Goal: Task Accomplishment & Management: Manage account settings

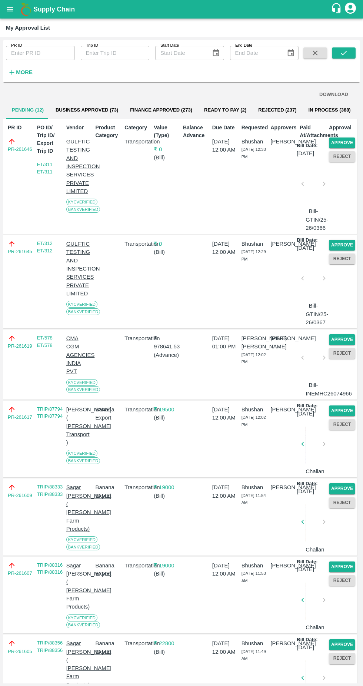
click at [338, 345] on button "Approve" at bounding box center [342, 339] width 26 height 11
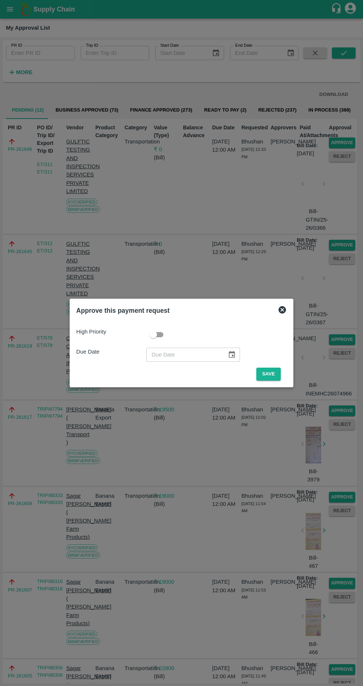
click at [271, 373] on button "Save" at bounding box center [269, 374] width 24 height 13
click at [268, 372] on button "Save" at bounding box center [269, 374] width 24 height 13
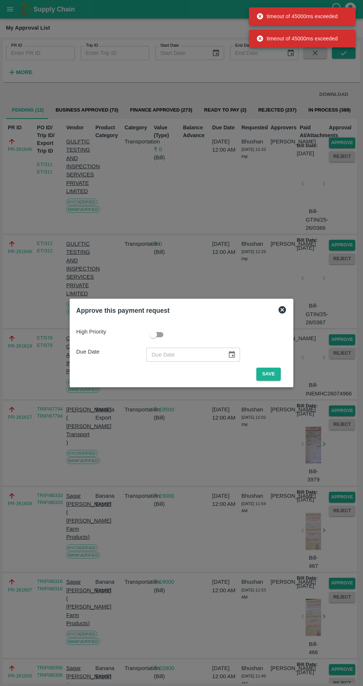
click at [271, 372] on button "Save" at bounding box center [269, 374] width 24 height 13
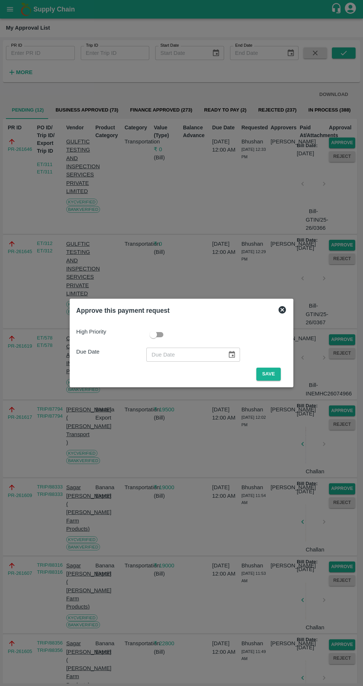
click at [268, 374] on button "Save" at bounding box center [269, 374] width 24 height 13
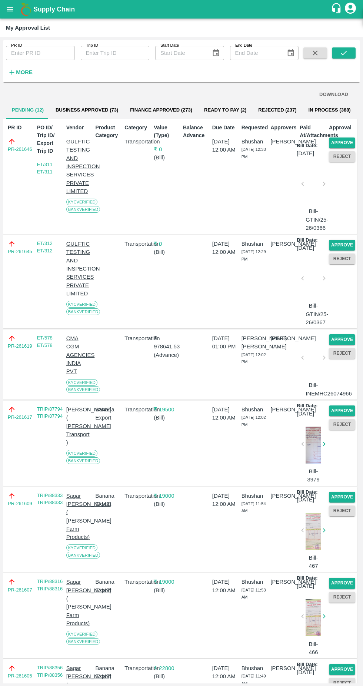
click at [336, 345] on button "Approve" at bounding box center [342, 339] width 26 height 11
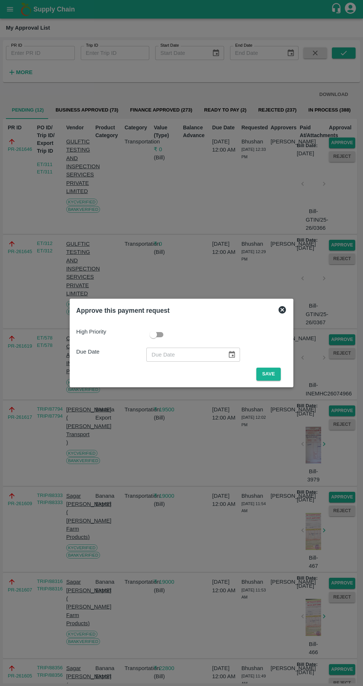
click at [271, 372] on button "Save" at bounding box center [269, 374] width 24 height 13
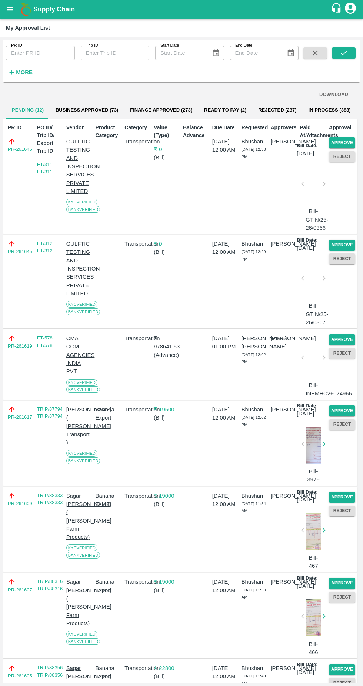
click at [339, 345] on button "Approve" at bounding box center [342, 339] width 26 height 11
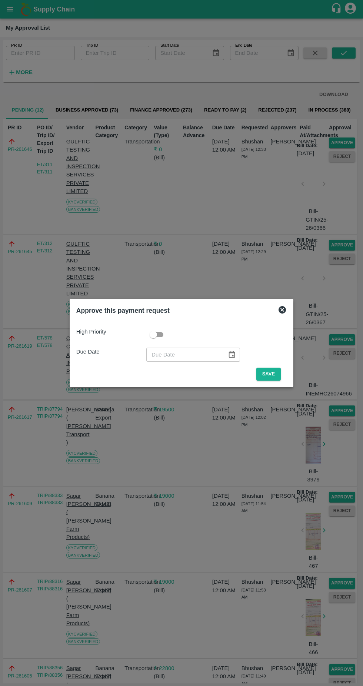
click at [270, 374] on button "Save" at bounding box center [269, 374] width 24 height 13
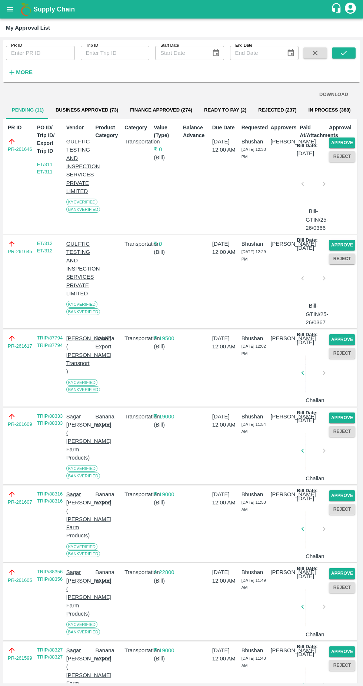
click at [345, 141] on button "Approve" at bounding box center [342, 143] width 26 height 11
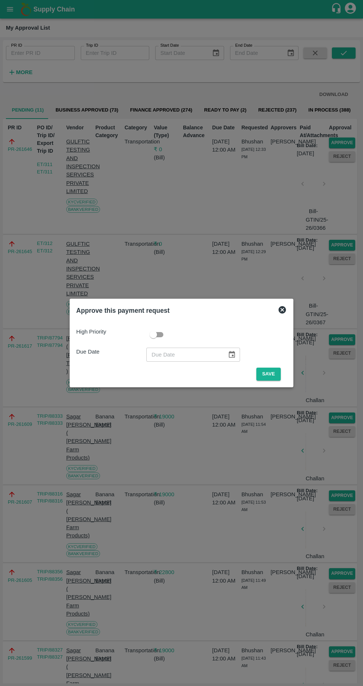
click at [287, 379] on span "Save" at bounding box center [269, 374] width 36 height 13
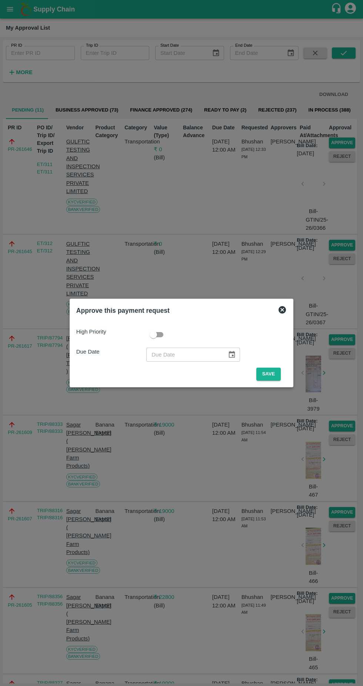
click at [265, 376] on button "Save" at bounding box center [269, 374] width 24 height 13
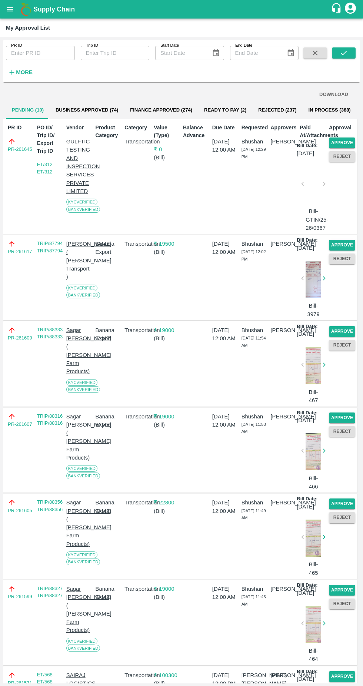
click at [344, 142] on button "Approve" at bounding box center [342, 143] width 26 height 11
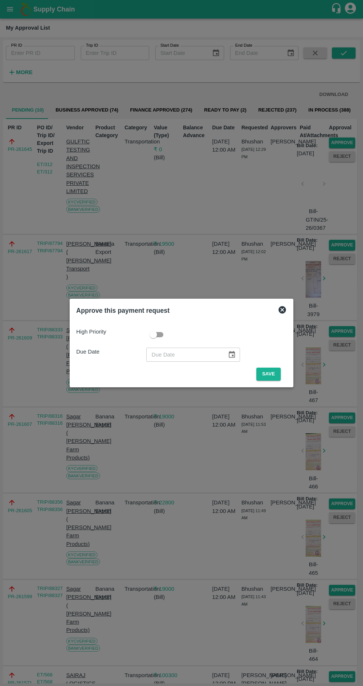
click at [271, 374] on button "Save" at bounding box center [269, 374] width 24 height 13
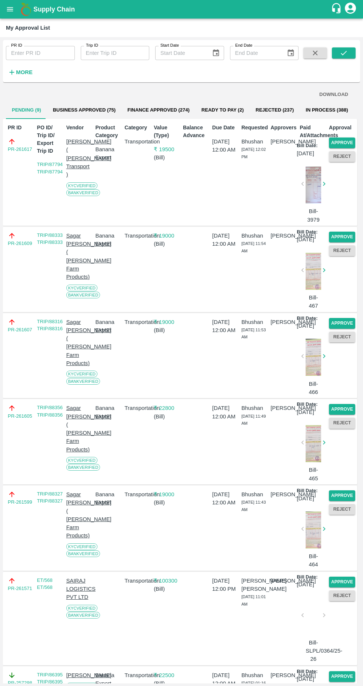
click at [342, 139] on button "Approve" at bounding box center [342, 143] width 26 height 11
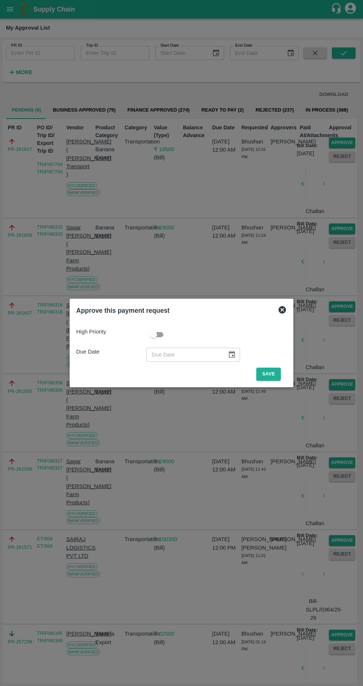
click at [270, 378] on button "Save" at bounding box center [269, 374] width 24 height 13
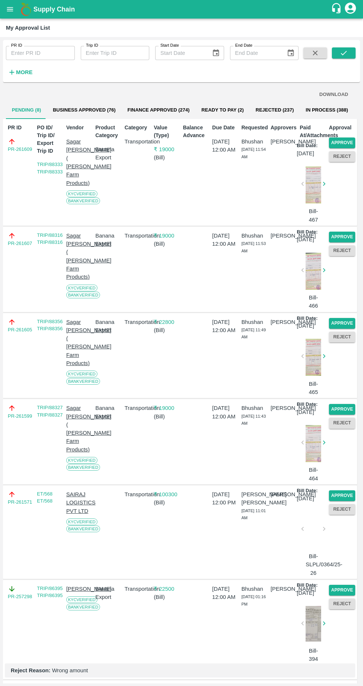
click at [341, 156] on button "Reject" at bounding box center [342, 156] width 26 height 11
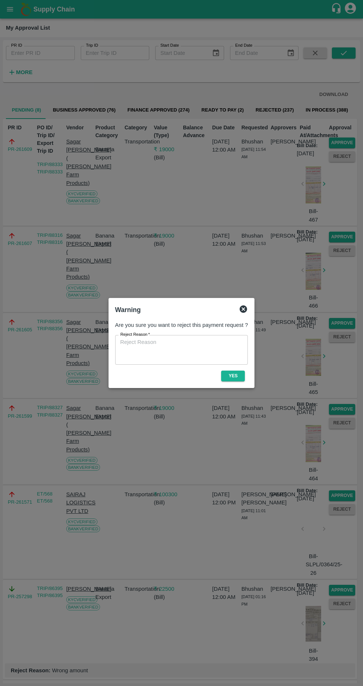
click at [243, 309] on icon at bounding box center [243, 309] width 7 height 7
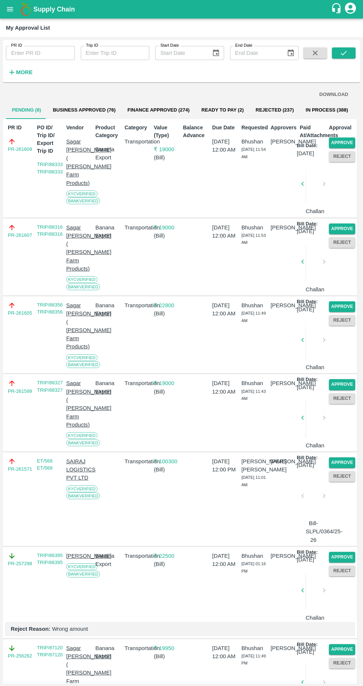
click at [347, 138] on button "Approve" at bounding box center [342, 143] width 26 height 11
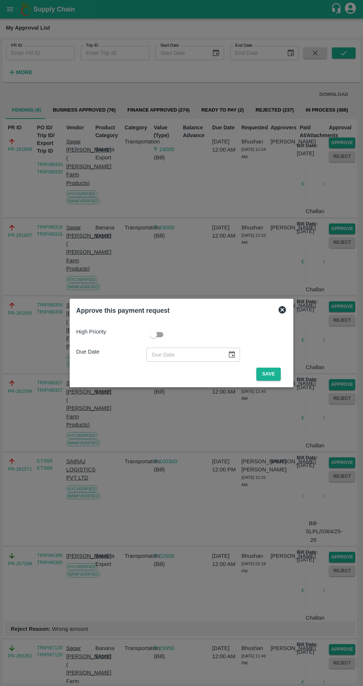
click at [269, 377] on button "Save" at bounding box center [269, 374] width 24 height 13
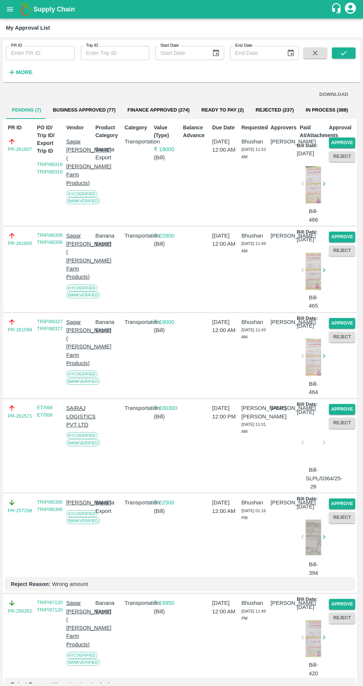
click at [348, 141] on button "Approve" at bounding box center [342, 143] width 26 height 11
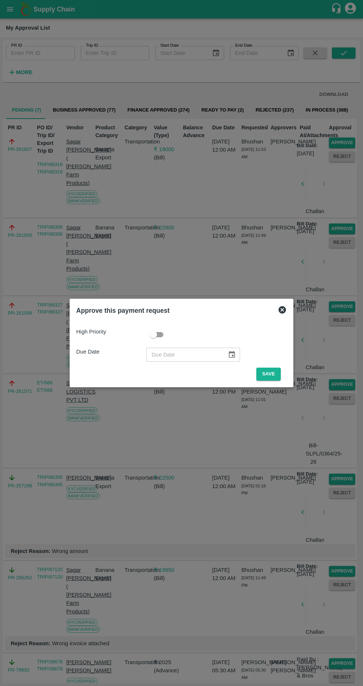
click at [271, 376] on button "Save" at bounding box center [269, 374] width 24 height 13
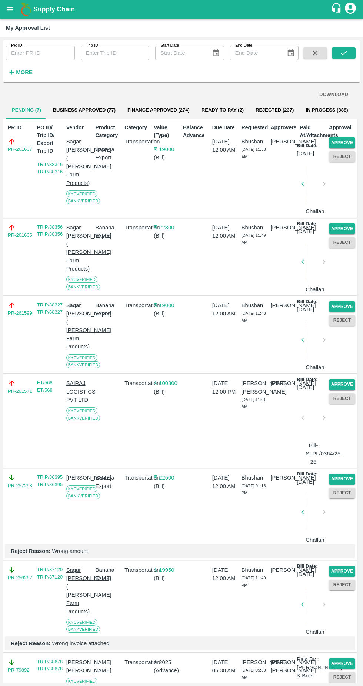
click at [348, 142] on button "Approve" at bounding box center [342, 143] width 26 height 11
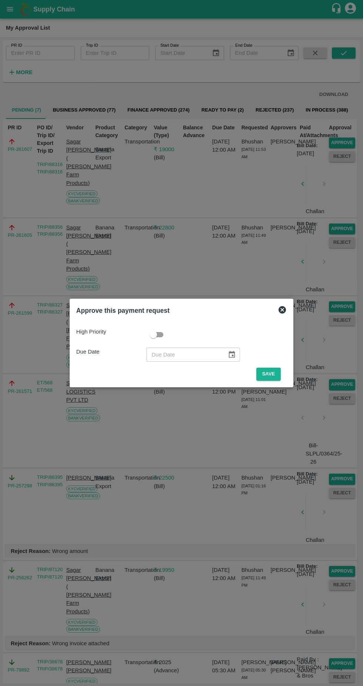
click at [271, 374] on button "Save" at bounding box center [269, 374] width 24 height 13
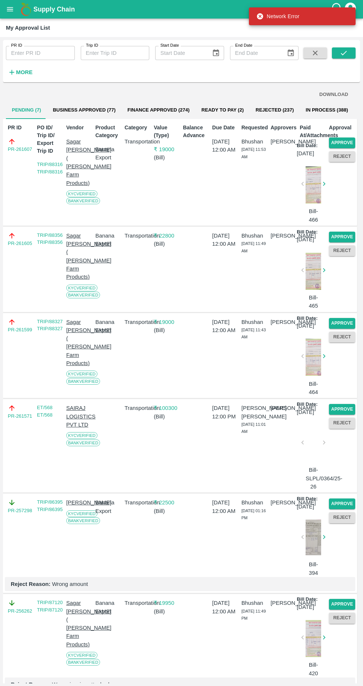
click at [339, 415] on button "Approve" at bounding box center [342, 409] width 26 height 11
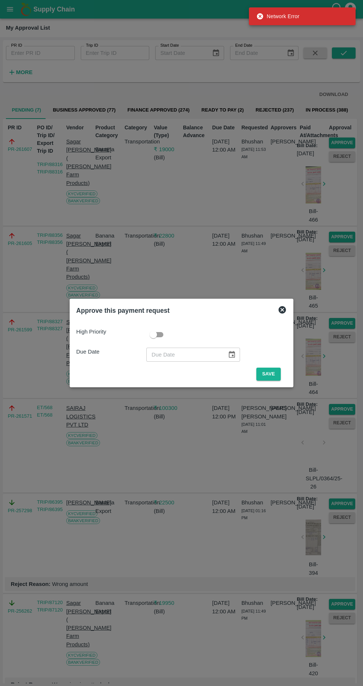
click at [271, 374] on button "Save" at bounding box center [269, 374] width 24 height 13
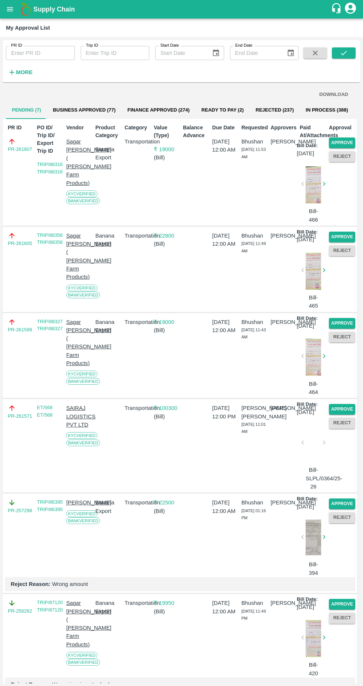
click at [334, 415] on button "Approve" at bounding box center [342, 409] width 26 height 11
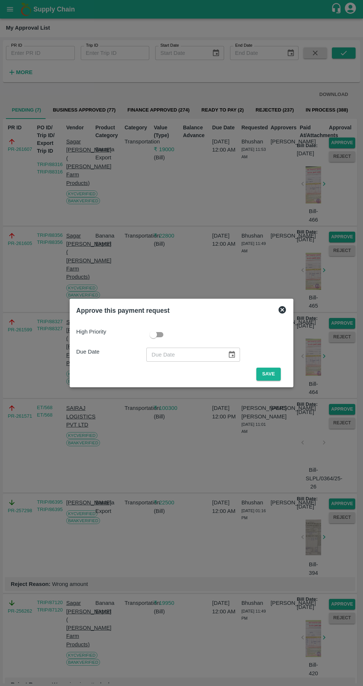
click at [273, 378] on button "Save" at bounding box center [269, 374] width 24 height 13
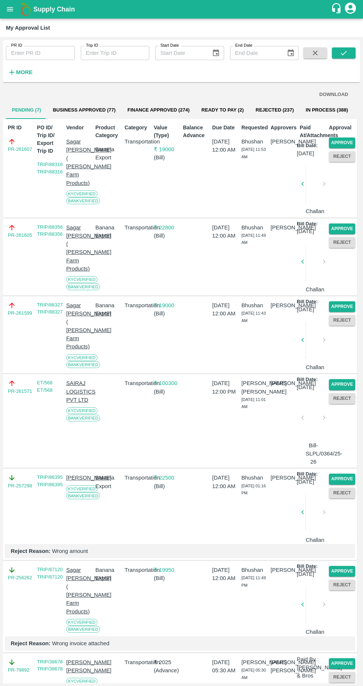
click at [341, 390] on button "Approve" at bounding box center [342, 384] width 26 height 11
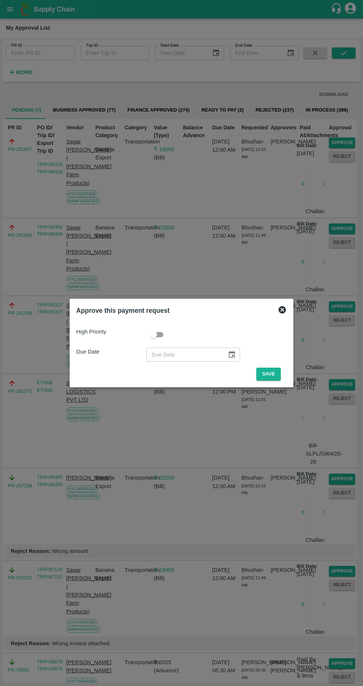
click at [273, 374] on button "Save" at bounding box center [269, 374] width 24 height 13
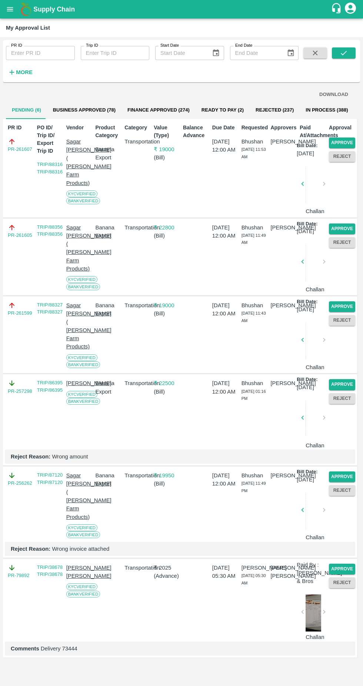
click at [342, 141] on button "Approve" at bounding box center [342, 143] width 26 height 11
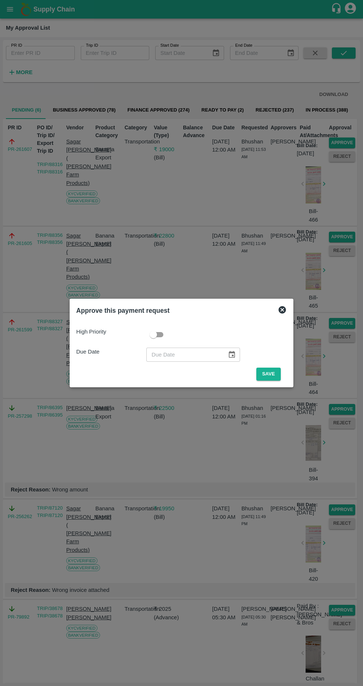
click at [271, 374] on button "Save" at bounding box center [269, 374] width 24 height 13
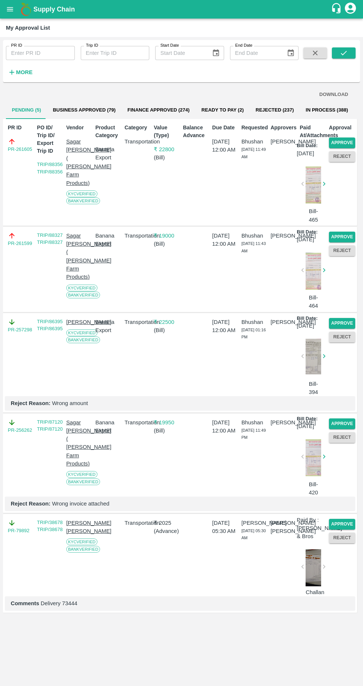
click at [346, 139] on button "Approve" at bounding box center [342, 143] width 26 height 11
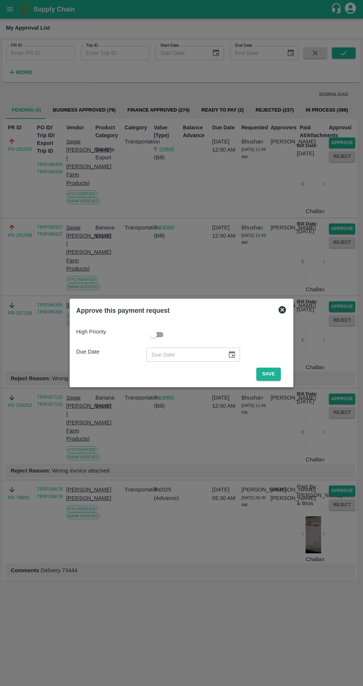
click at [280, 375] on button "Save" at bounding box center [269, 374] width 24 height 13
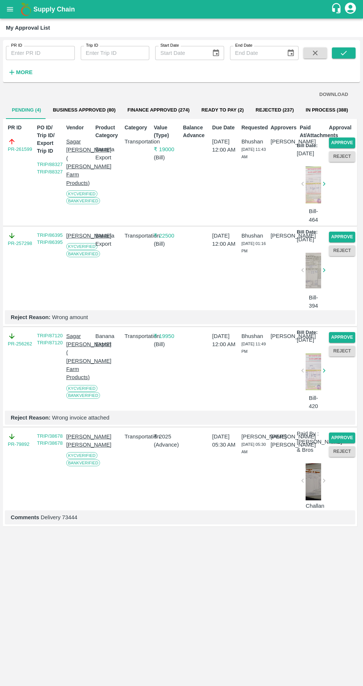
click at [348, 138] on button "Approve" at bounding box center [342, 143] width 26 height 11
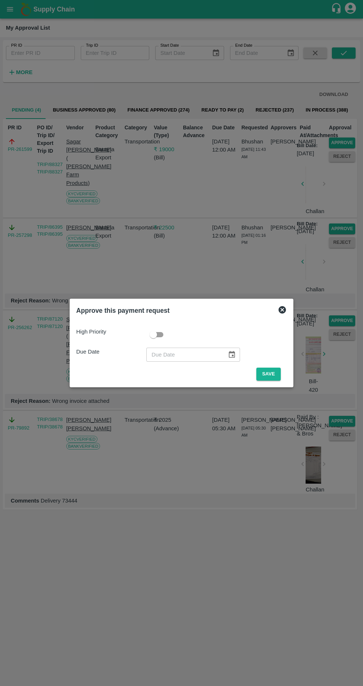
click at [270, 373] on button "Save" at bounding box center [269, 374] width 24 height 13
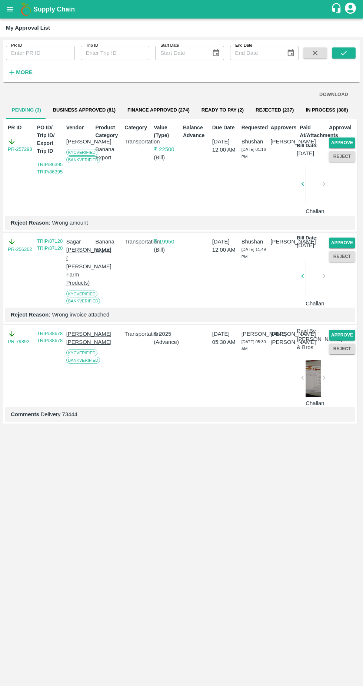
click at [345, 140] on button "Approve" at bounding box center [342, 143] width 26 height 11
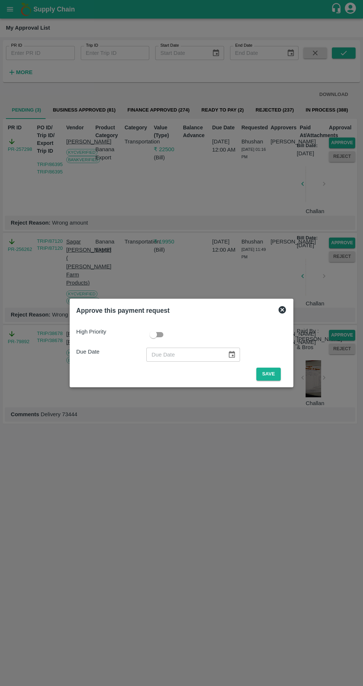
click at [270, 373] on button "Save" at bounding box center [269, 374] width 24 height 13
